Goal: Find specific page/section: Find specific page/section

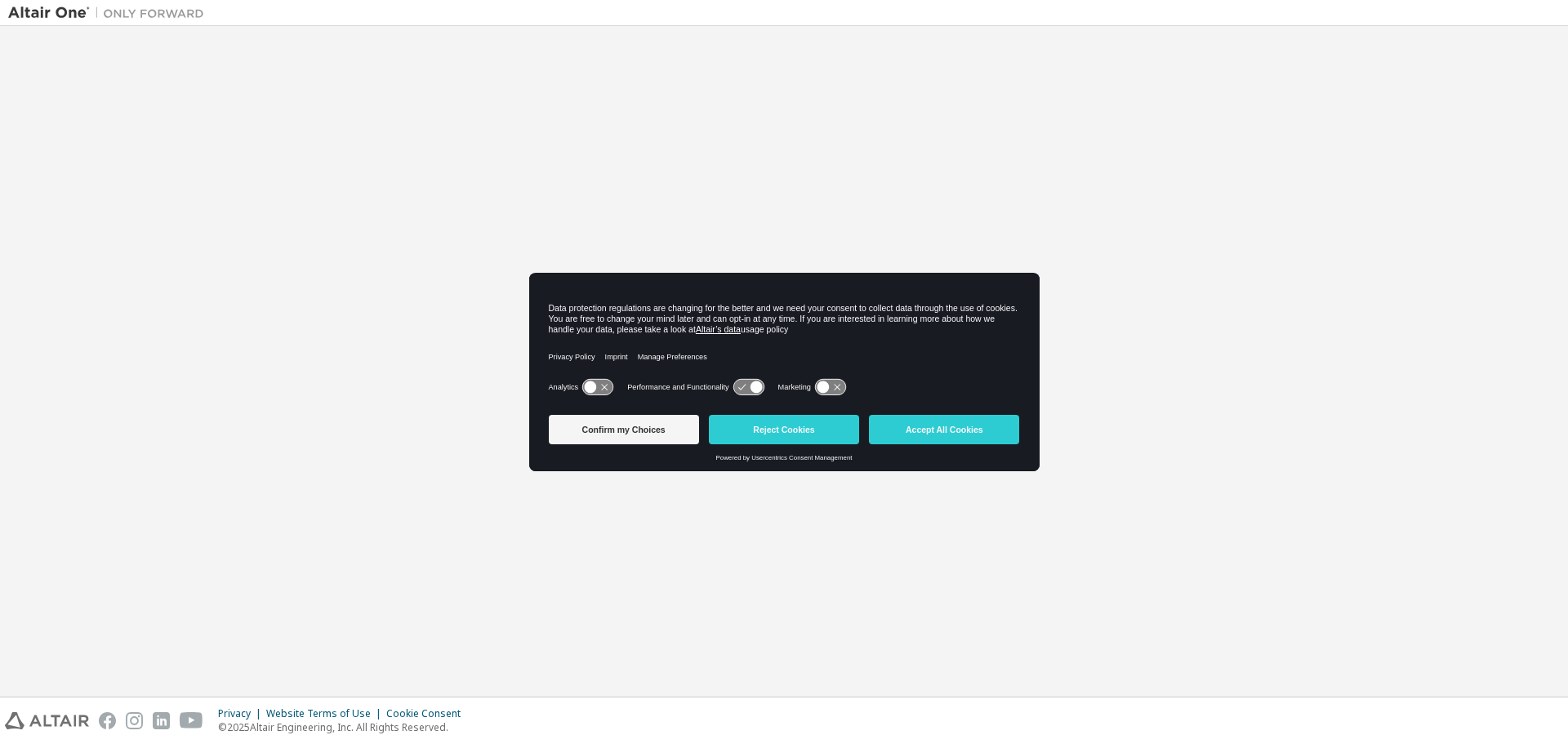
type input "**********"
click at [797, 423] on button "Reject Cookies" at bounding box center [783, 429] width 150 height 30
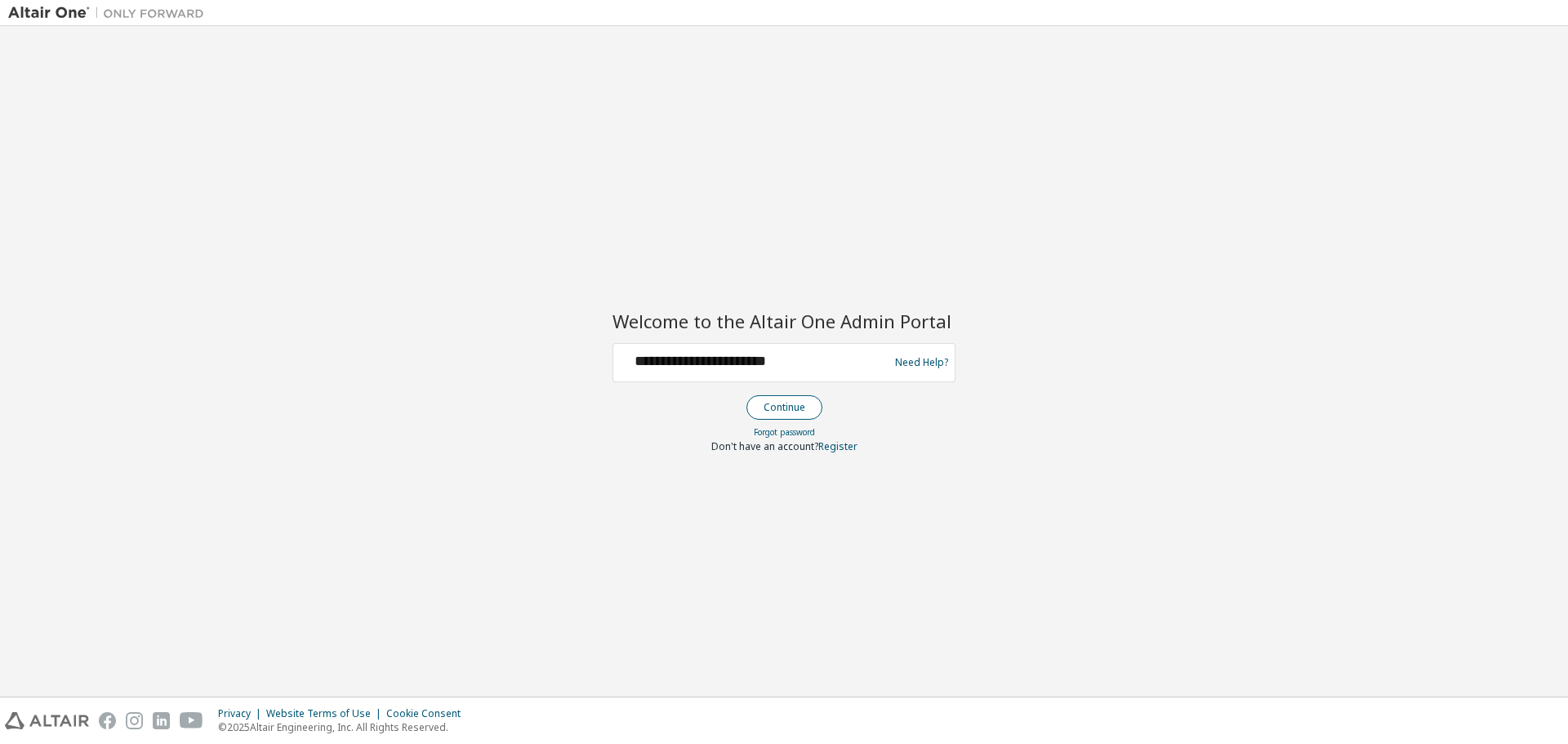
click at [789, 407] on button "Continue" at bounding box center [784, 407] width 76 height 25
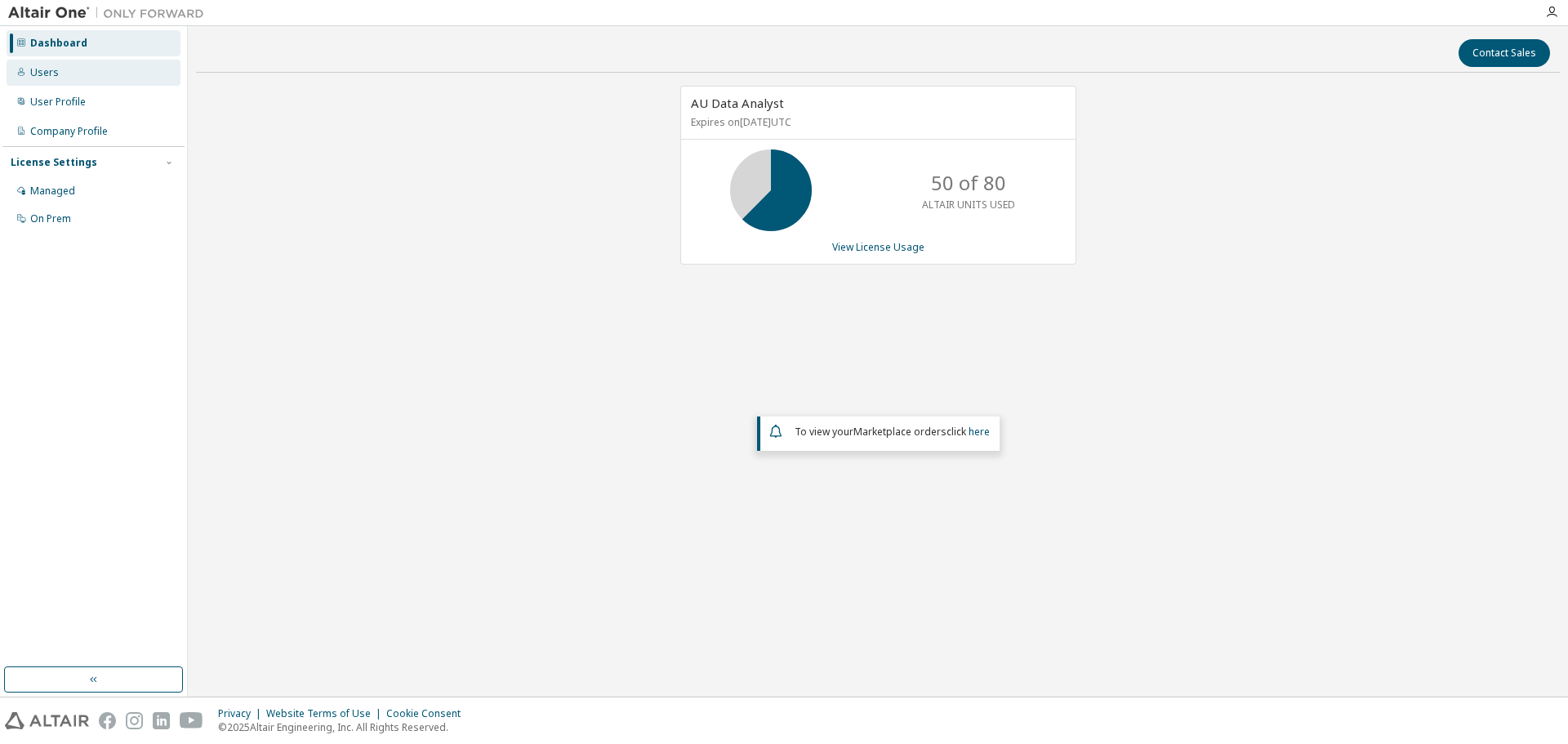
click at [44, 81] on div "Users" at bounding box center [94, 73] width 174 height 26
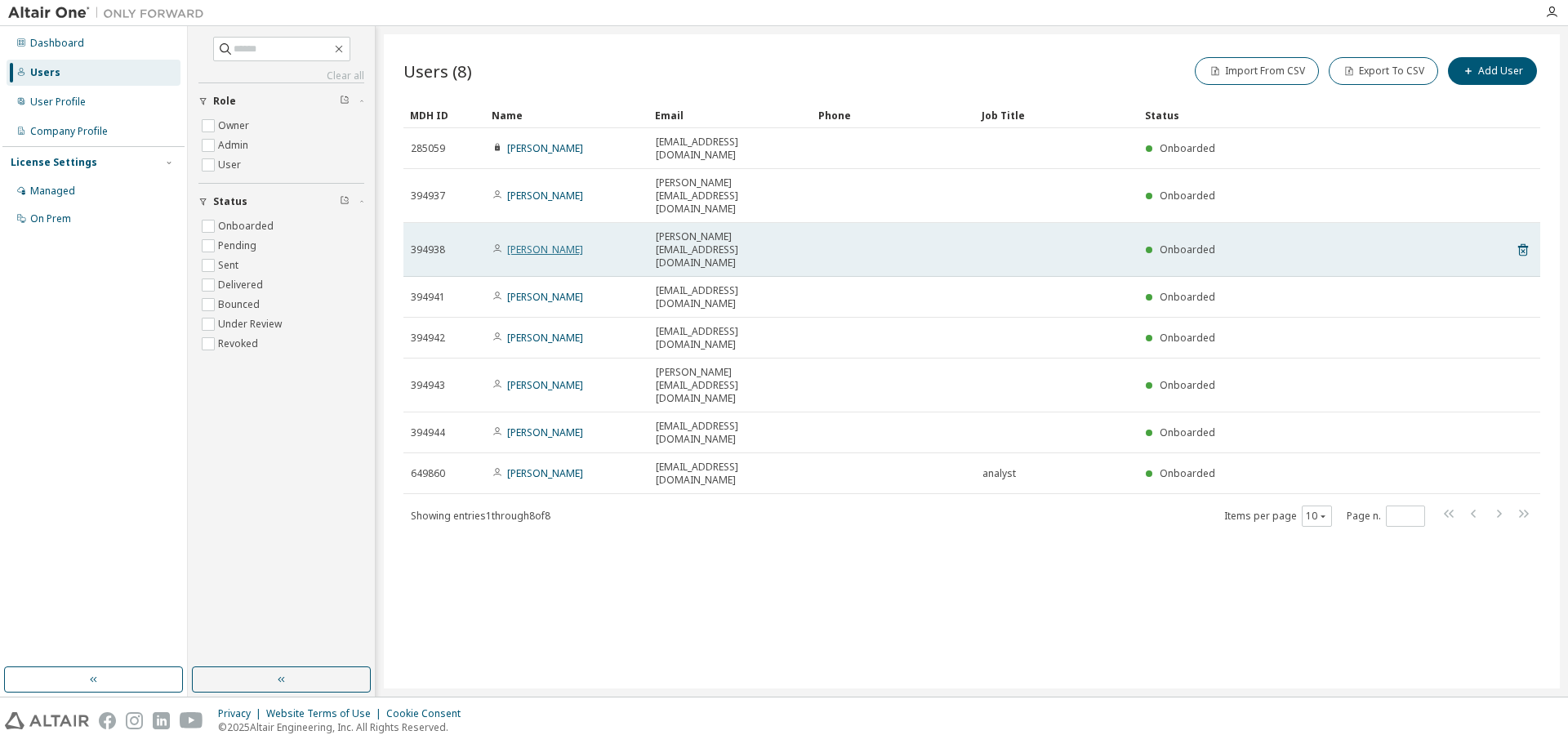
click at [545, 242] on link "[PERSON_NAME]" at bounding box center [545, 249] width 76 height 14
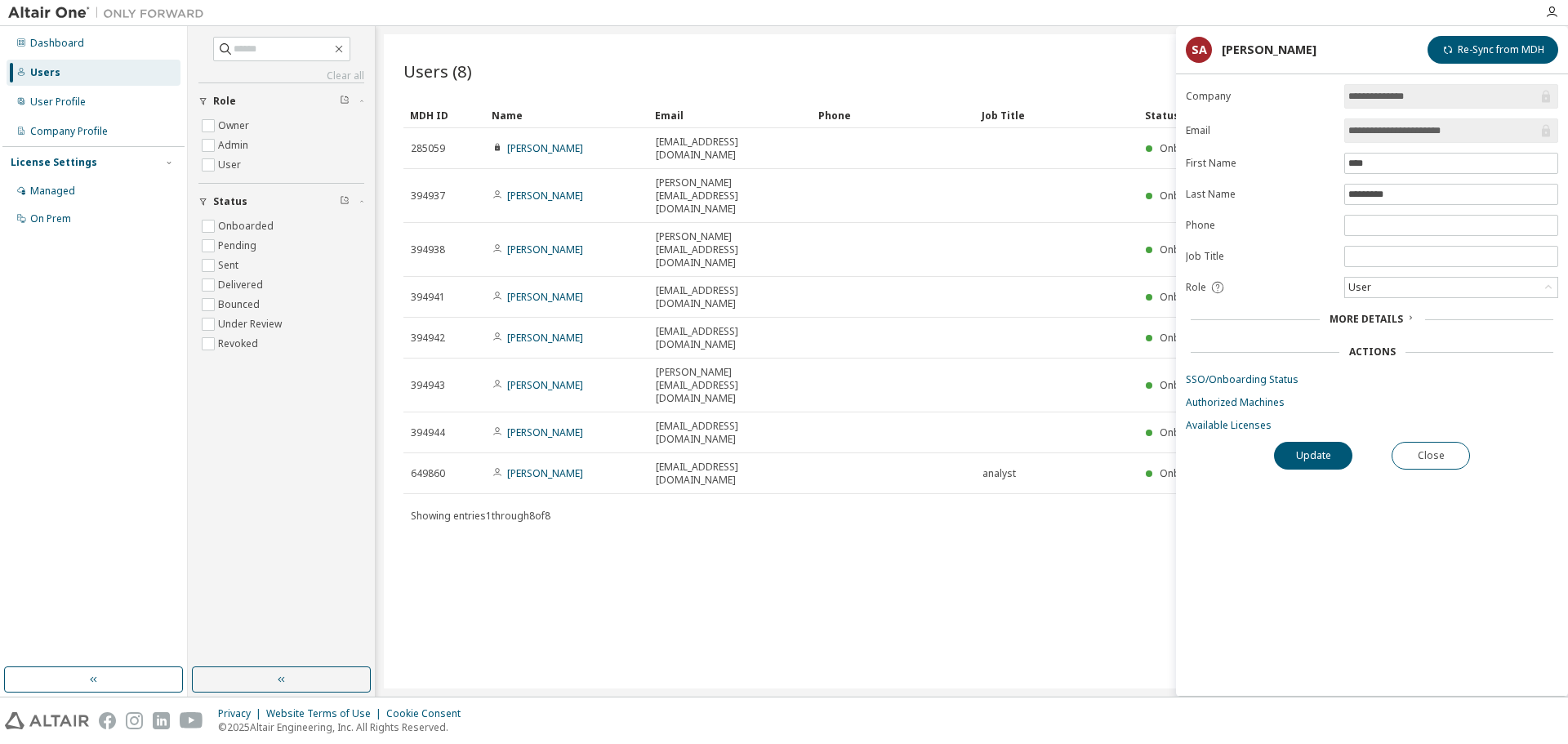
click at [1361, 323] on span "More Details" at bounding box center [1366, 319] width 74 height 14
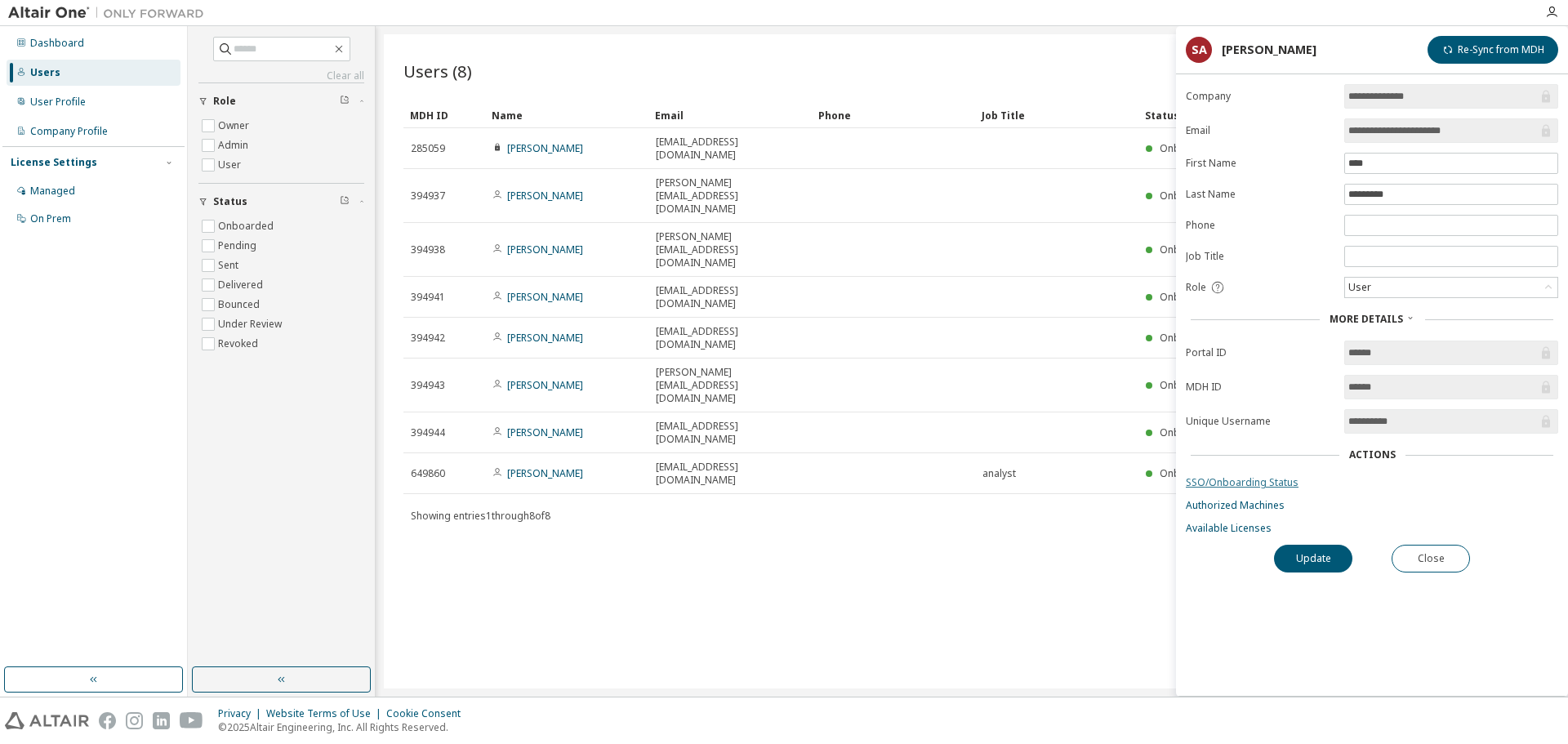
click at [1262, 482] on link "SSO/Onboarding Status" at bounding box center [1372, 482] width 373 height 13
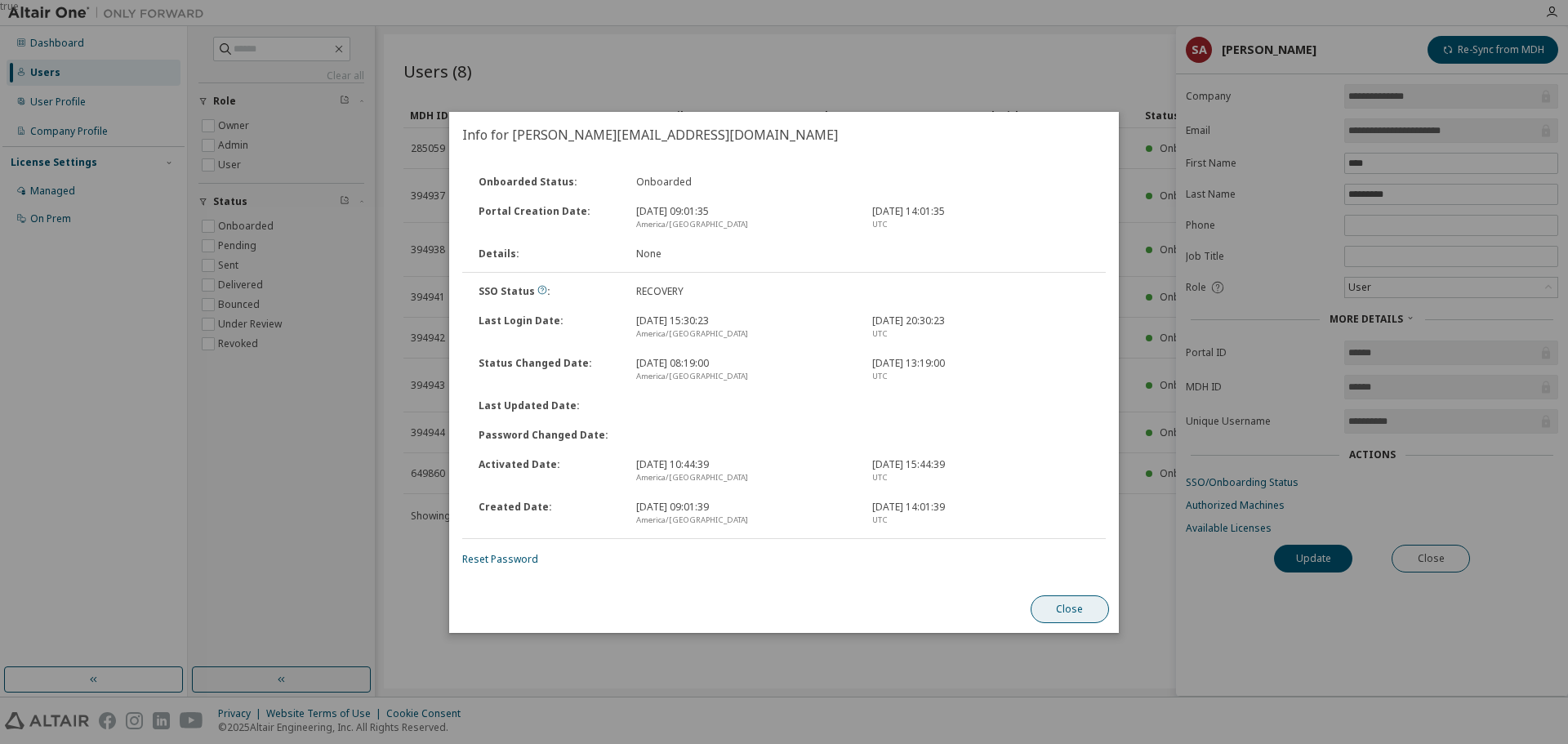
click at [1073, 609] on button "Close" at bounding box center [1069, 610] width 79 height 28
